Goal: Information Seeking & Learning: Learn about a topic

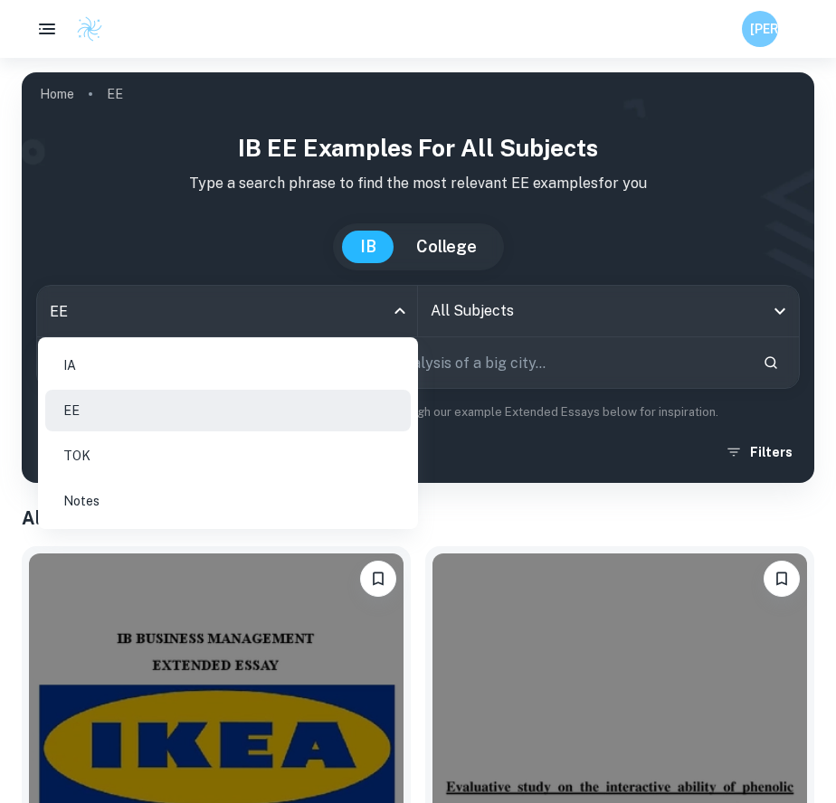
click at [237, 366] on li "IA" at bounding box center [227, 366] width 365 height 42
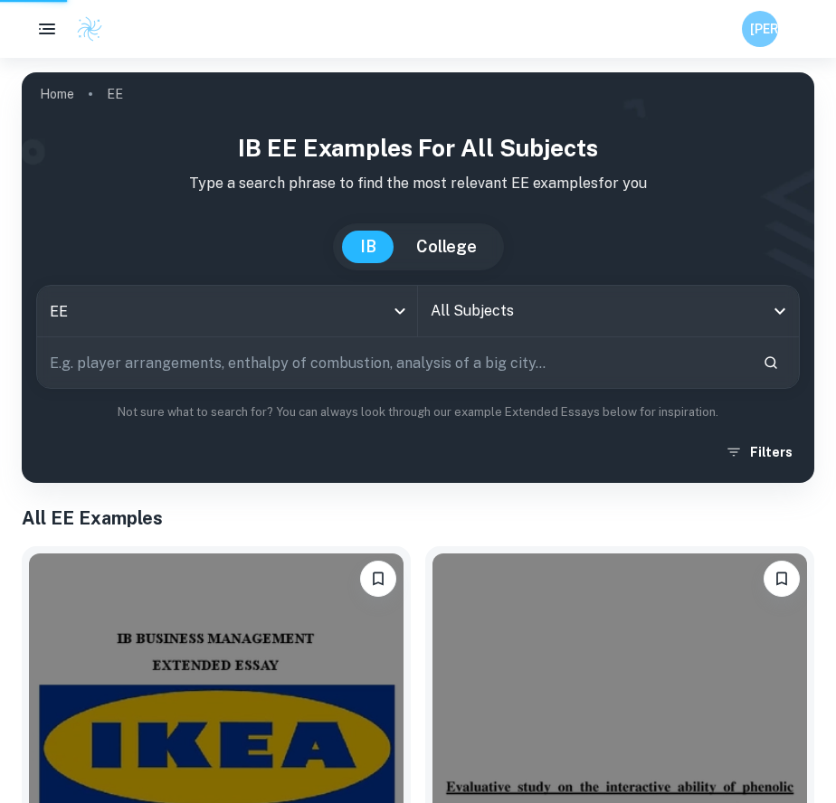
click at [237, 365] on li "IA" at bounding box center [228, 354] width 274 height 24
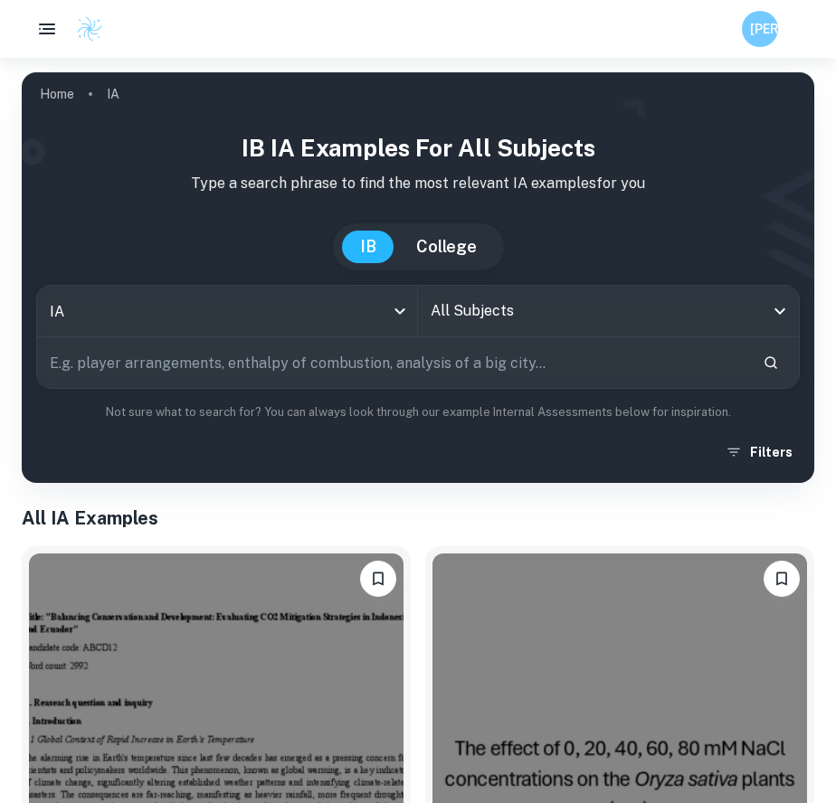
click at [477, 322] on input "All Subjects" at bounding box center [594, 311] width 337 height 34
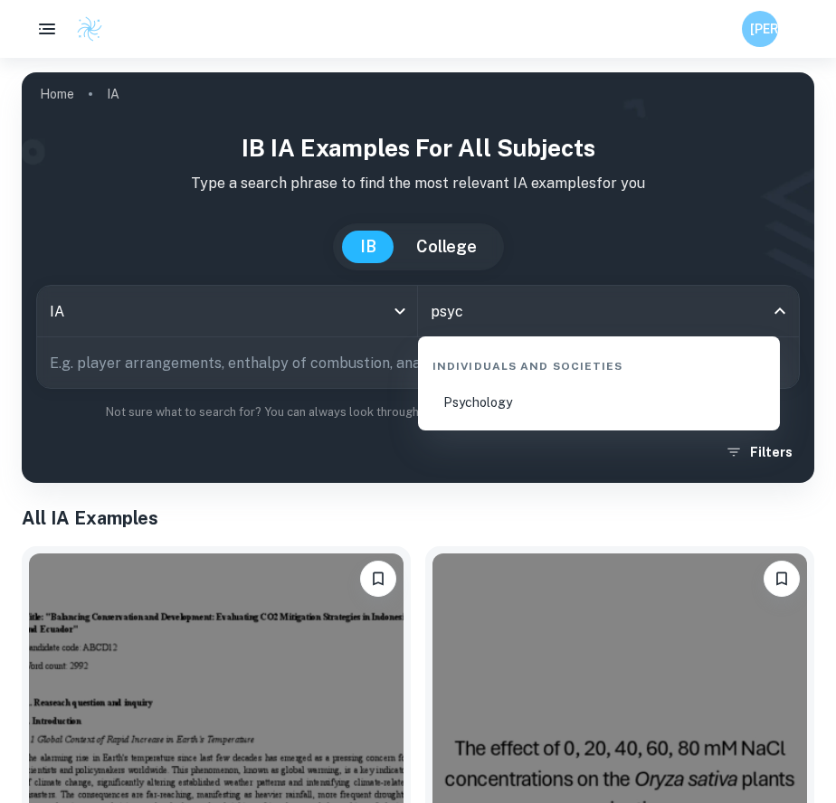
type input "psych"
click at [610, 412] on li "Psychology" at bounding box center [598, 403] width 347 height 42
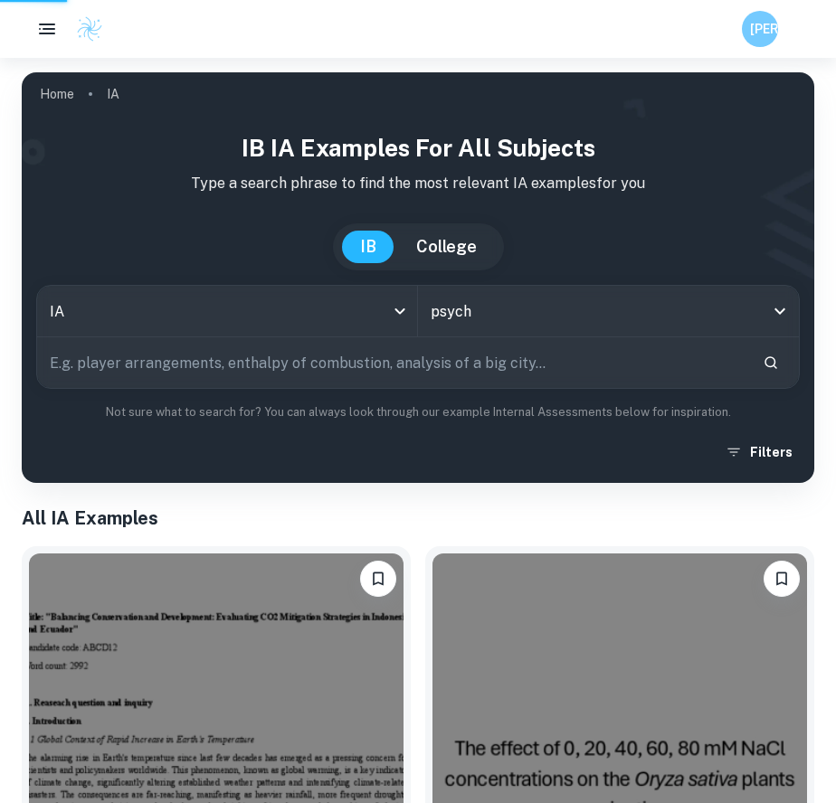
scroll to position [218, 0]
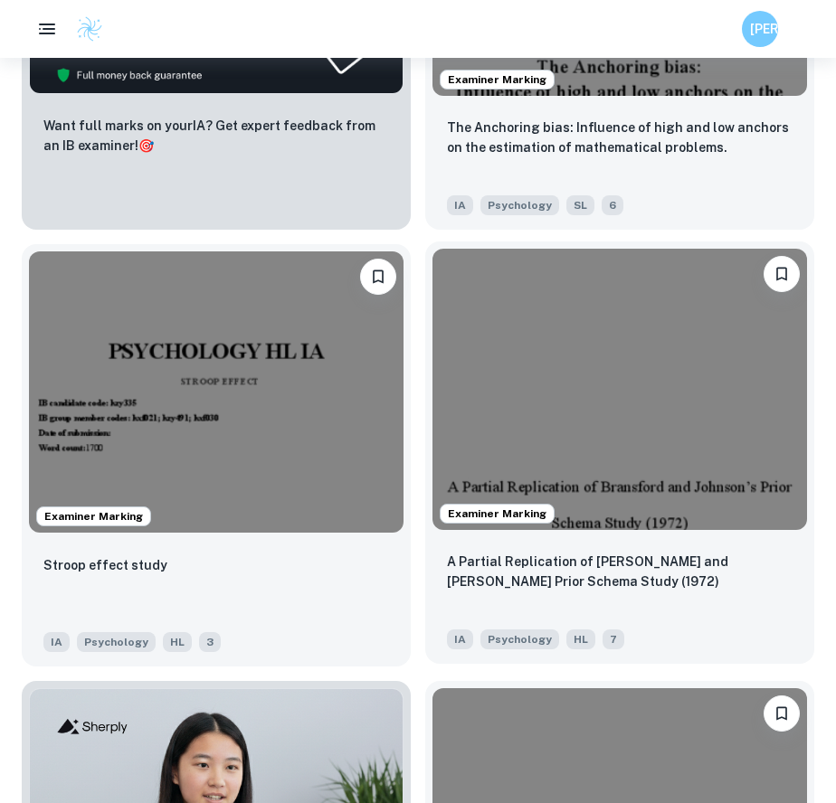
scroll to position [1539, 0]
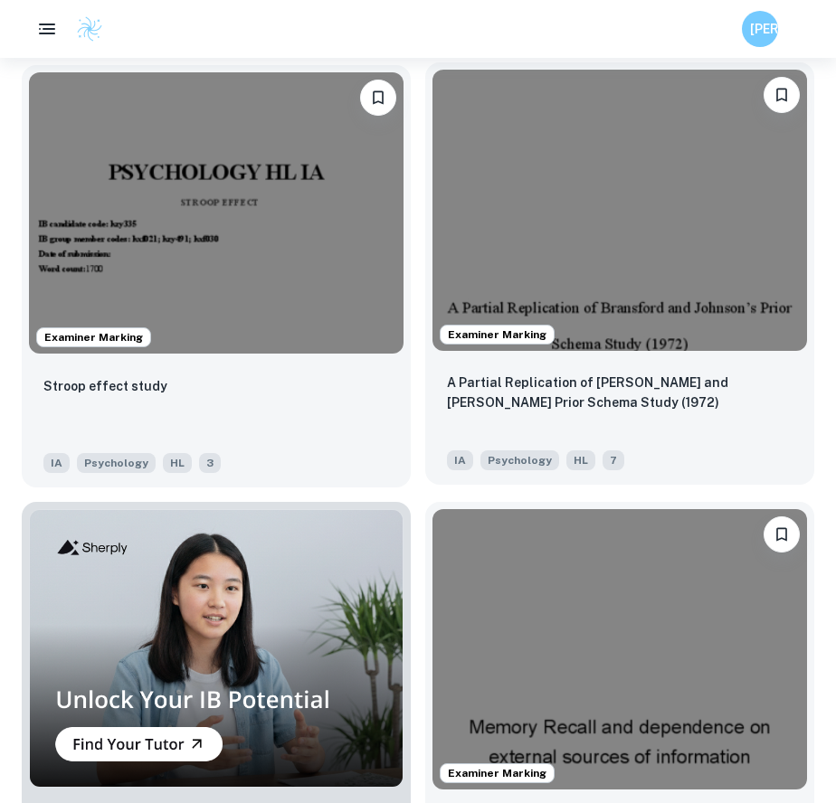
click at [635, 279] on img at bounding box center [619, 210] width 374 height 281
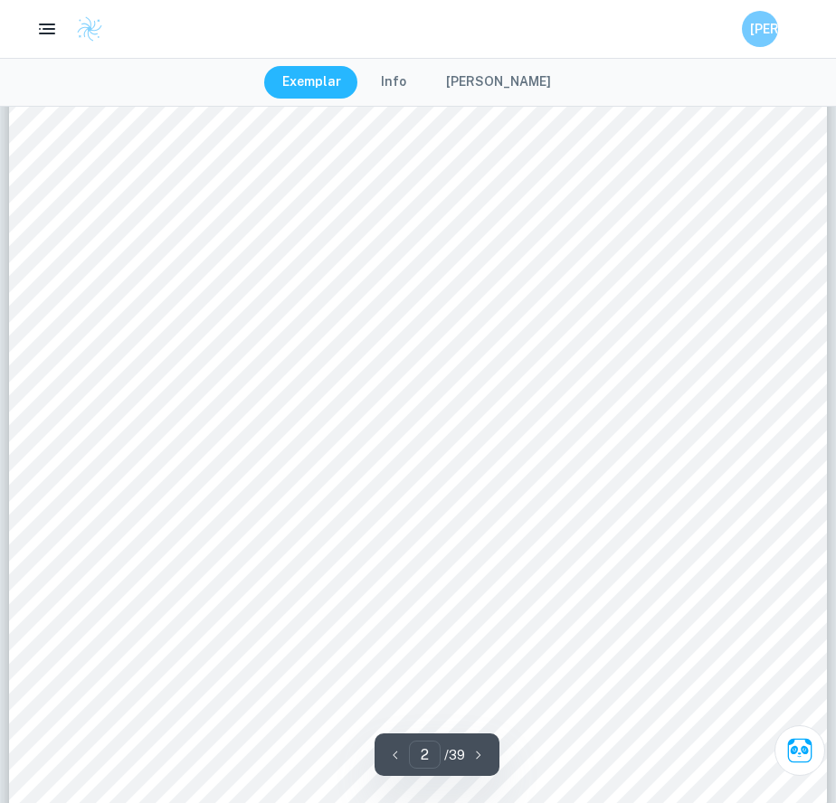
scroll to position [1406, 0]
click at [253, 473] on span "Appendix 5: Standardised Instructions for the experimental group" at bounding box center [349, 470] width 433 height 16
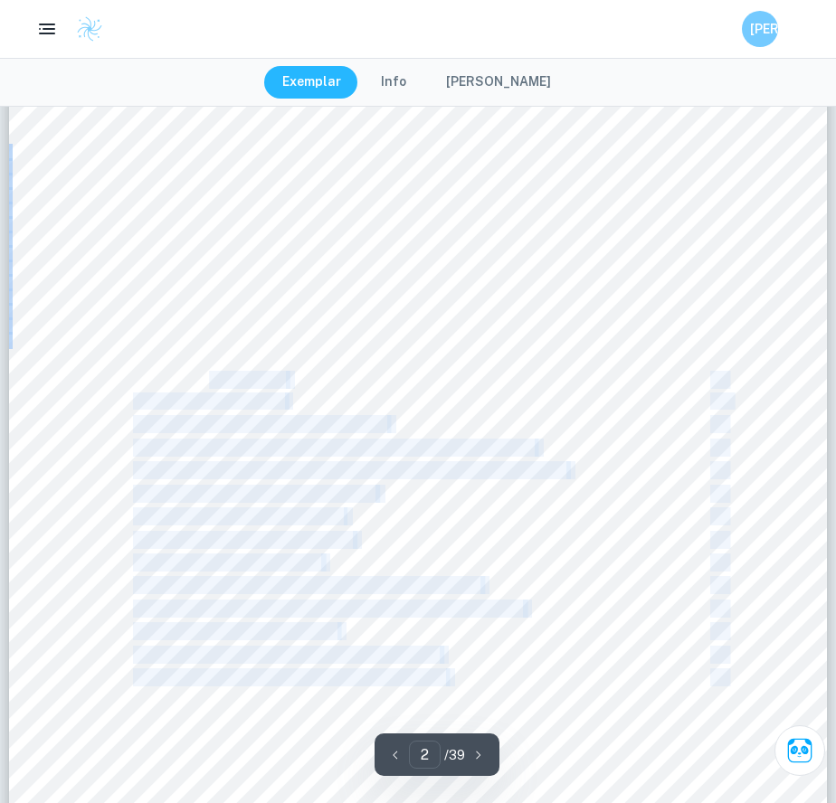
drag, startPoint x: 210, startPoint y: 373, endPoint x: 283, endPoint y: 691, distance: 326.7
click at [283, 691] on div "Table of context Introduction 3 Exploration 5 Analysis 8 Descriptive Statistics…" at bounding box center [418, 592] width 818 height 1155
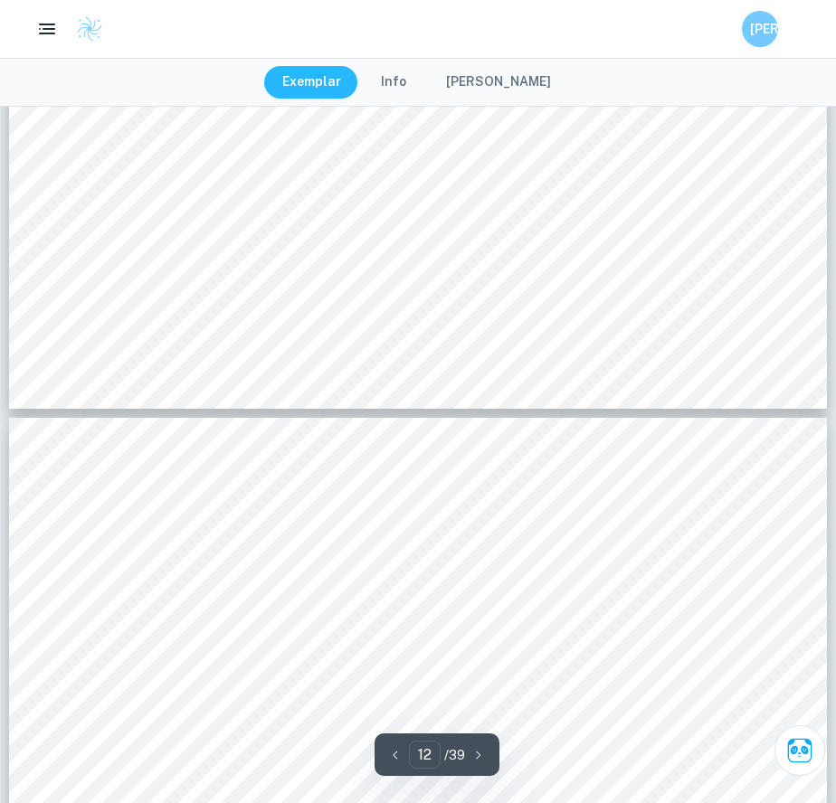
type input "13"
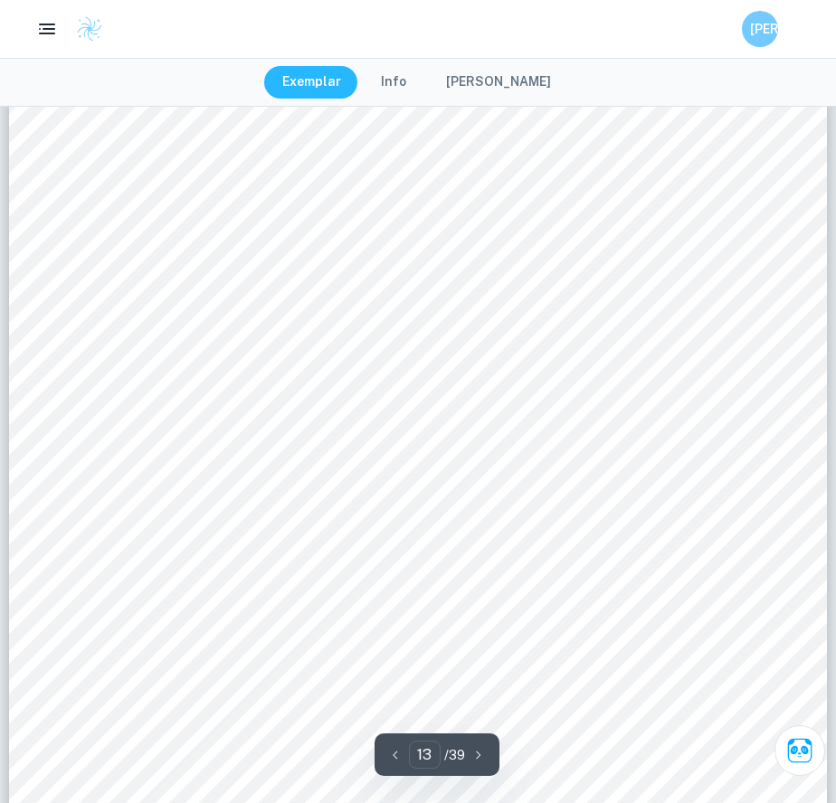
click at [232, 315] on div "References AI Voices - Natural Reader Home. Retrieved [DATE], from [URL][DOMAIN…" at bounding box center [418, 614] width 818 height 1155
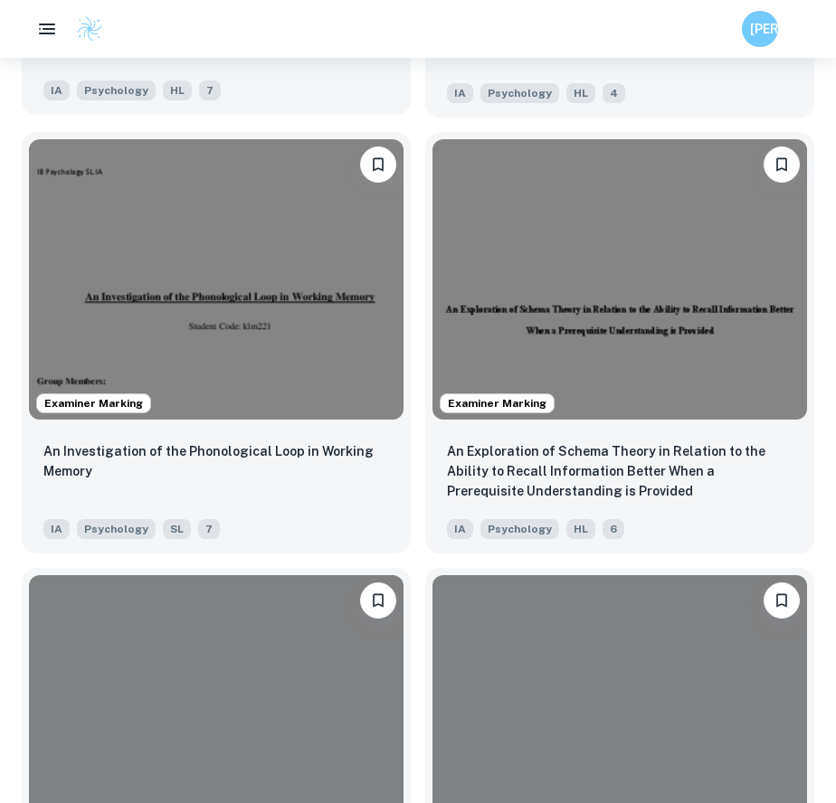
scroll to position [2969, 0]
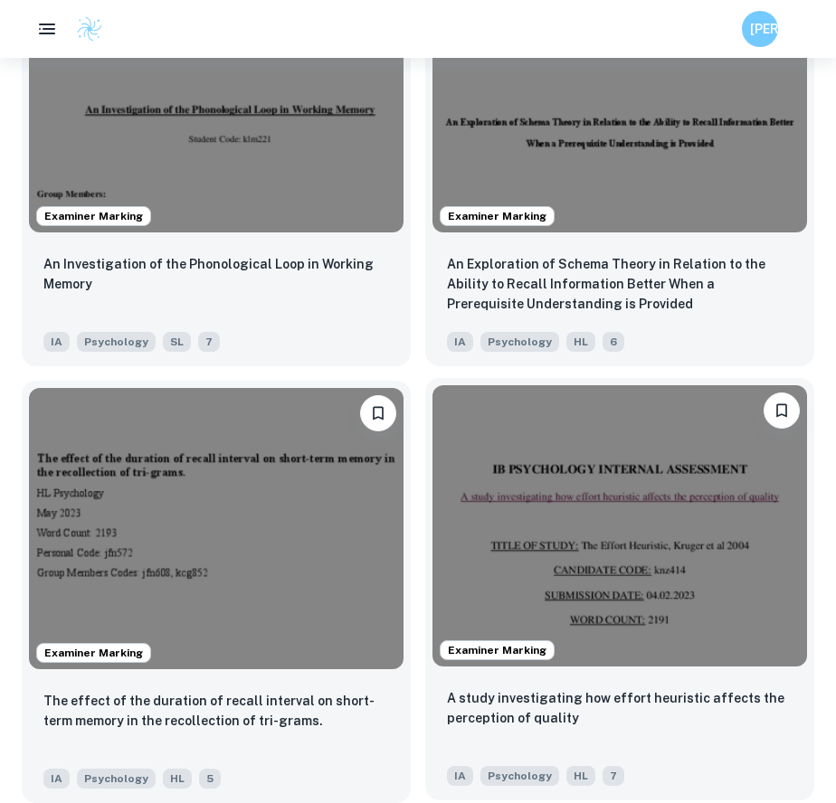
click at [517, 535] on img at bounding box center [619, 525] width 374 height 281
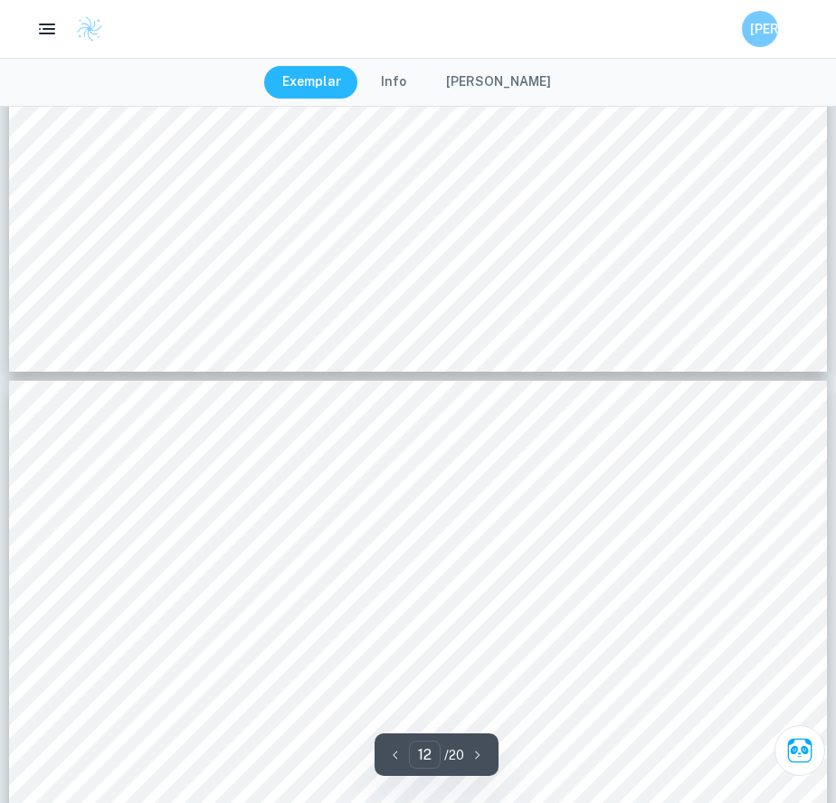
type input "13"
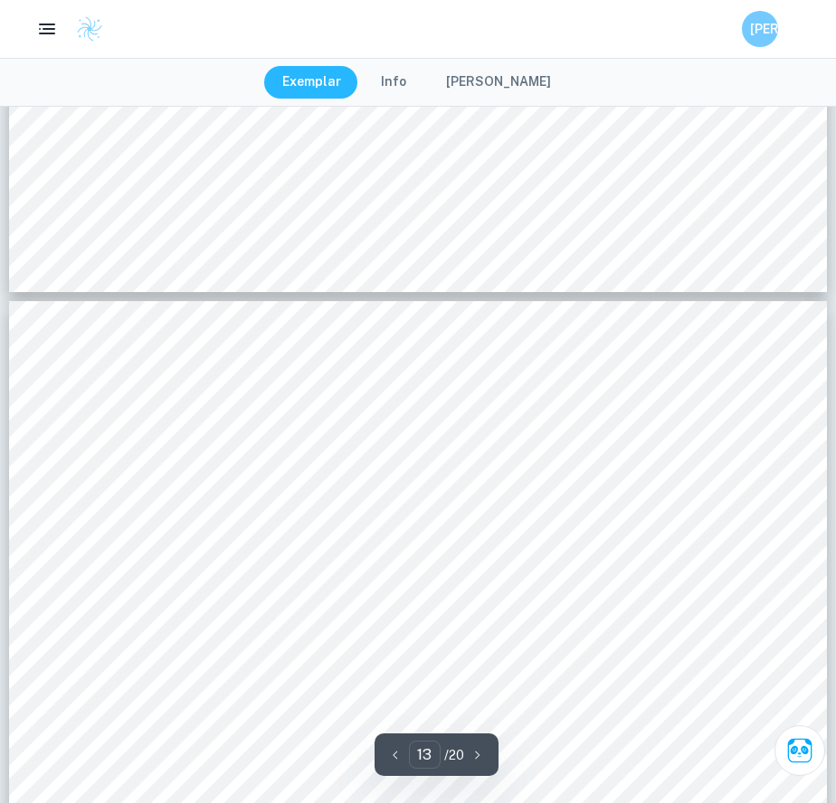
scroll to position [13027, 0]
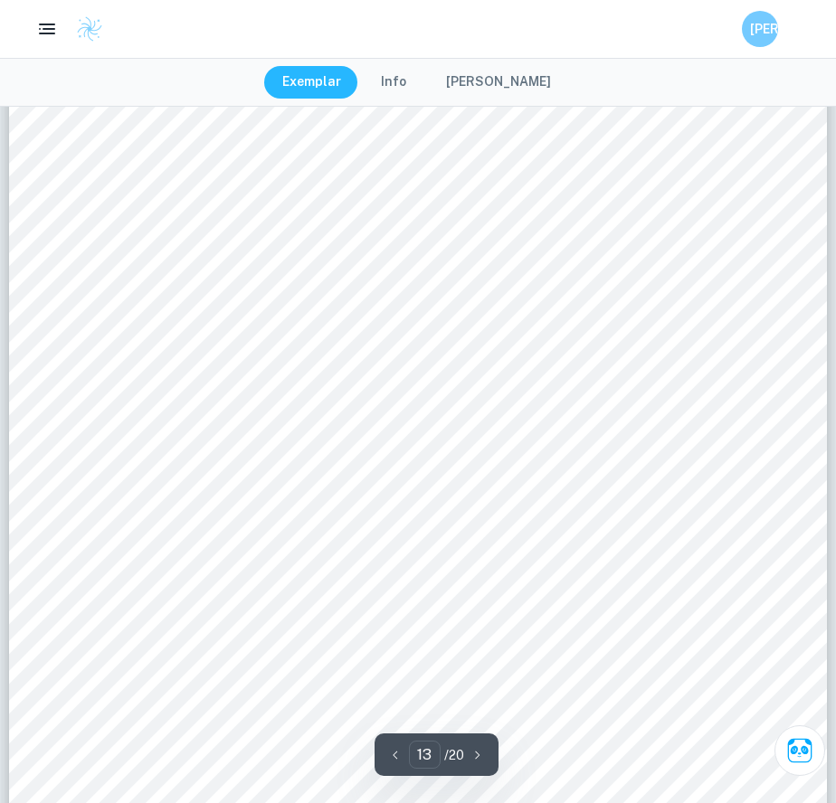
click at [170, 192] on div "BIBLIOGRAPHY • [PERSON_NAME]. “Heuristics and Cognitive Biases.” Verywell Mind …" at bounding box center [418, 556] width 818 height 1058
drag, startPoint x: 179, startPoint y: 200, endPoint x: 187, endPoint y: 222, distance: 23.2
click at [188, 223] on div "BIBLIOGRAPHY • [PERSON_NAME]. “Heuristics and Cognitive Biases.” Verywell Mind …" at bounding box center [418, 556] width 818 height 1058
click at [187, 223] on span "[PERSON_NAME], et al. “The Effort Heuristic.”" at bounding box center [313, 231] width 318 height 16
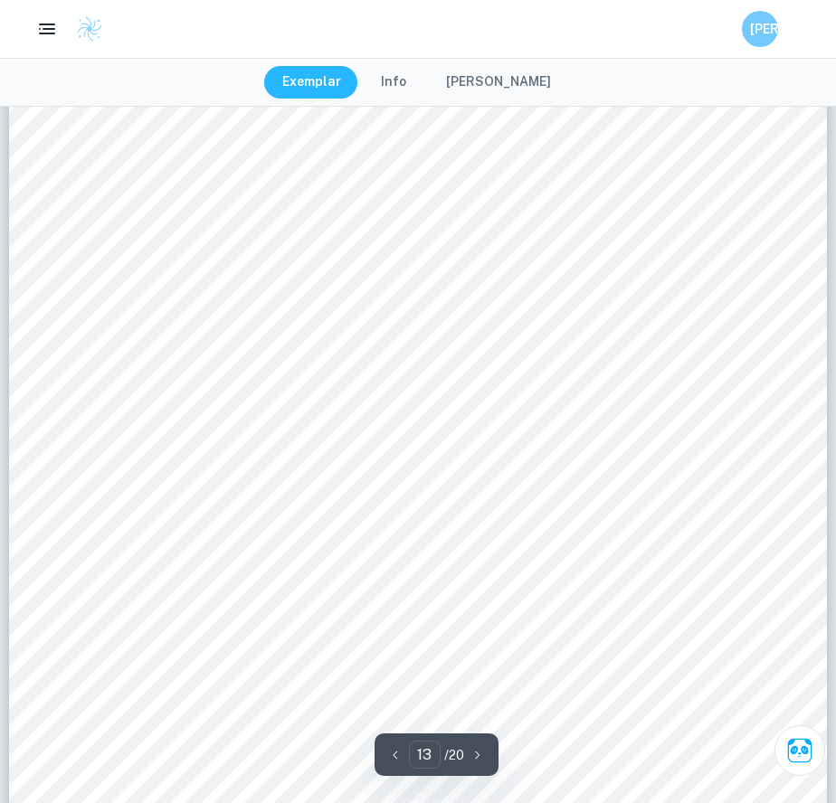
drag, startPoint x: 189, startPoint y: 221, endPoint x: 195, endPoint y: 239, distance: 19.2
click at [195, 239] on div "BIBLIOGRAPHY • [PERSON_NAME]. “Heuristics and Cognitive Biases.” Verywell Mind …" at bounding box center [418, 492] width 818 height 1058
